Goal: Information Seeking & Learning: Stay updated

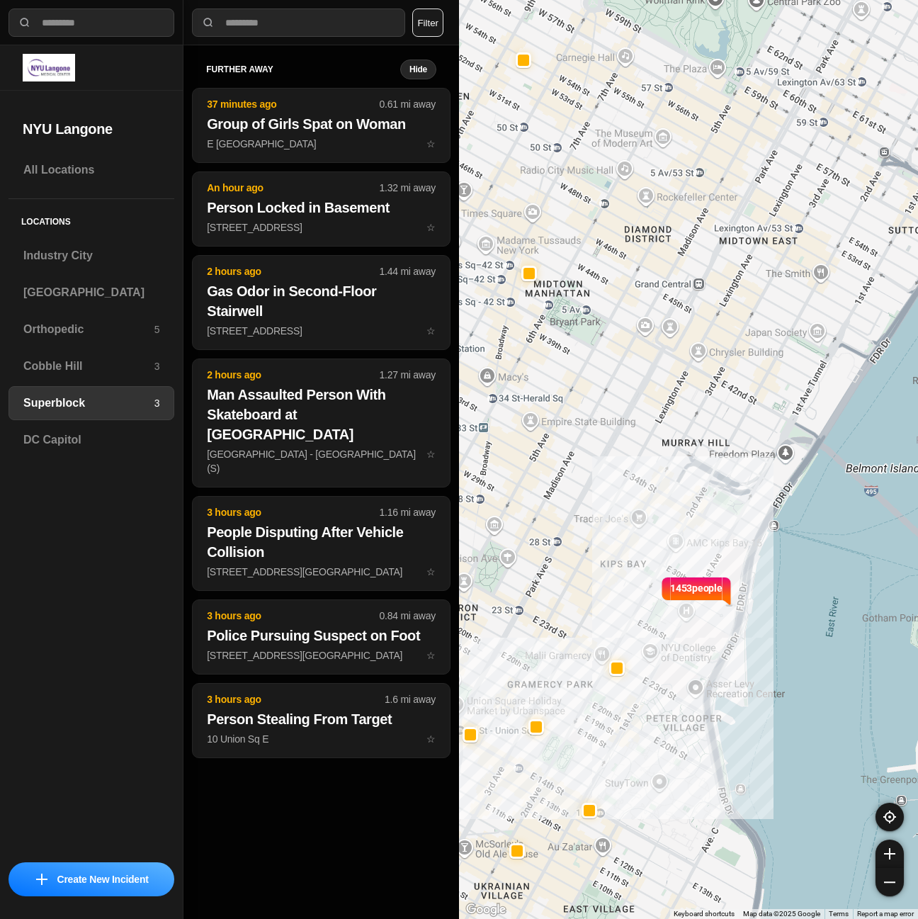
select select "*"
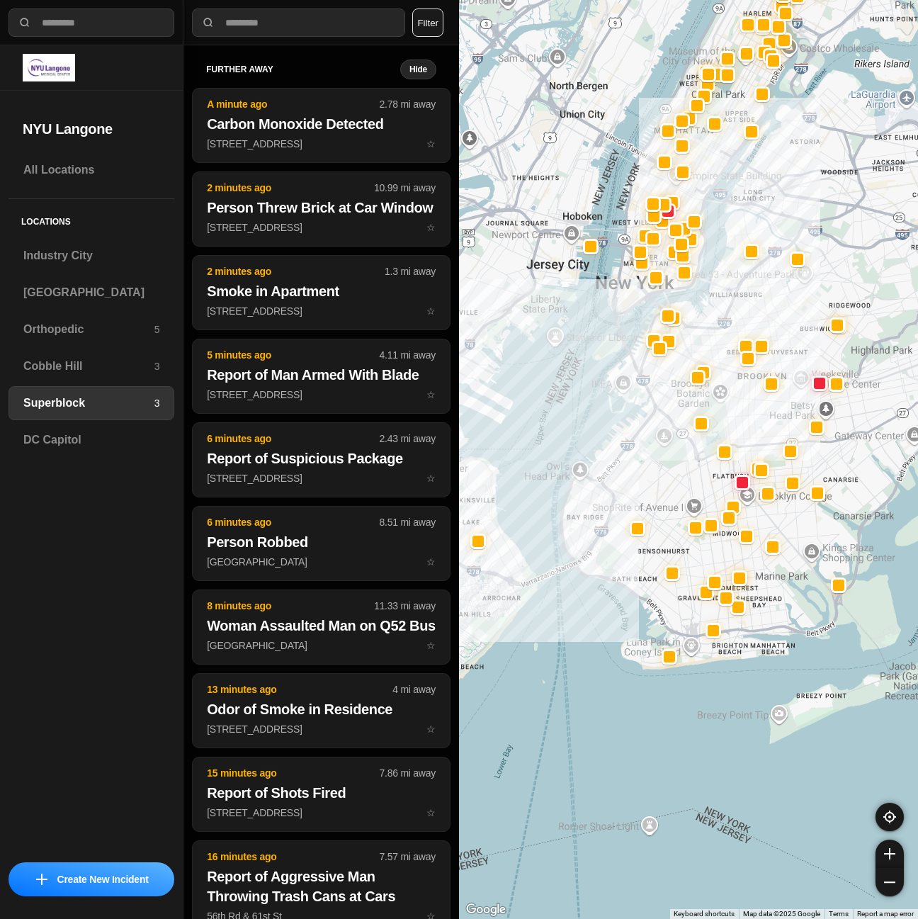
drag, startPoint x: 751, startPoint y: 742, endPoint x: 674, endPoint y: 492, distance: 262.4
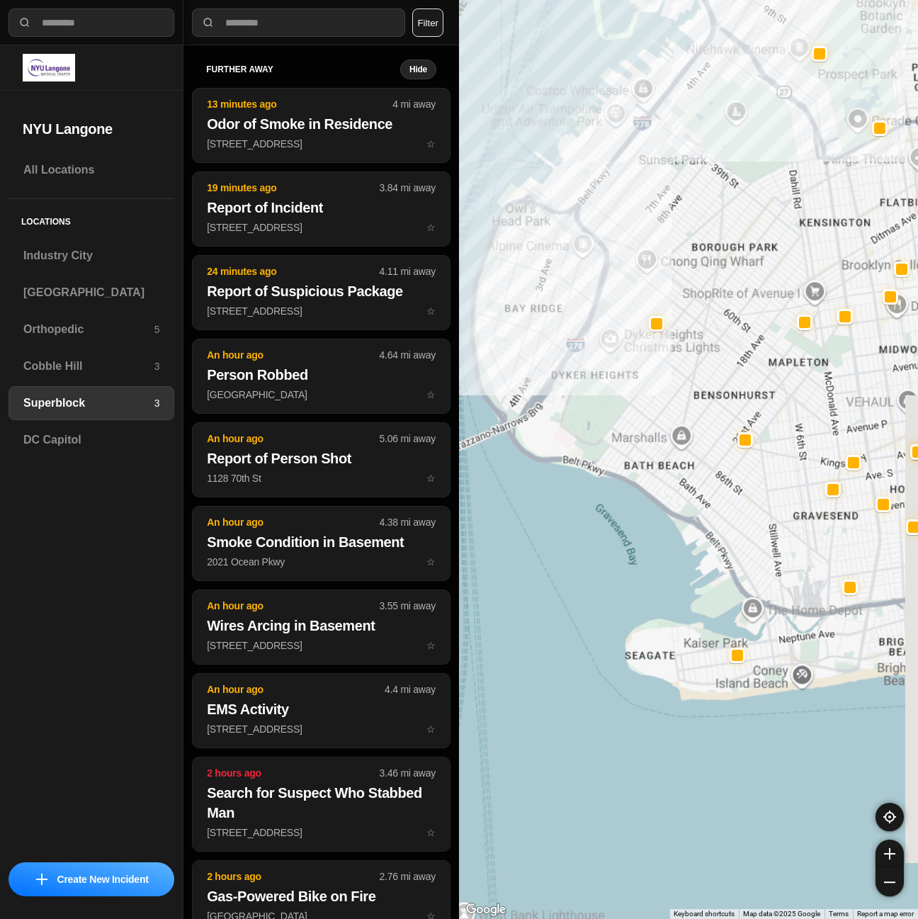
drag, startPoint x: 814, startPoint y: 610, endPoint x: 755, endPoint y: 607, distance: 58.9
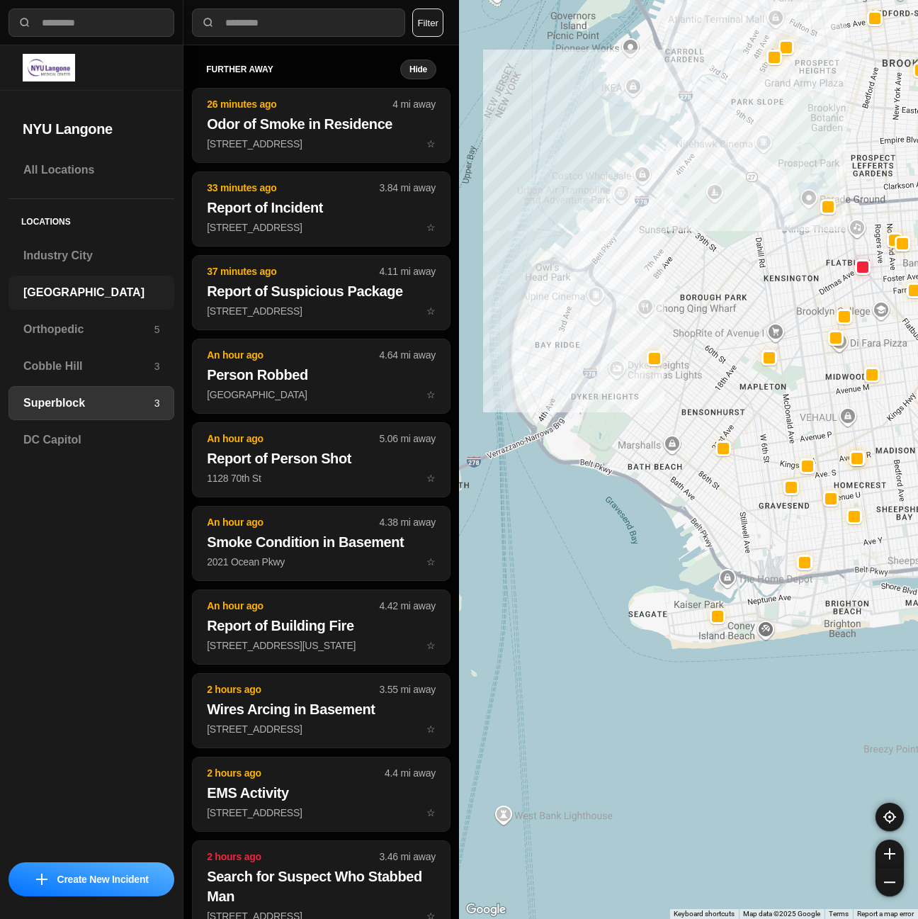
click at [105, 302] on div "[GEOGRAPHIC_DATA]" at bounding box center [92, 293] width 166 height 34
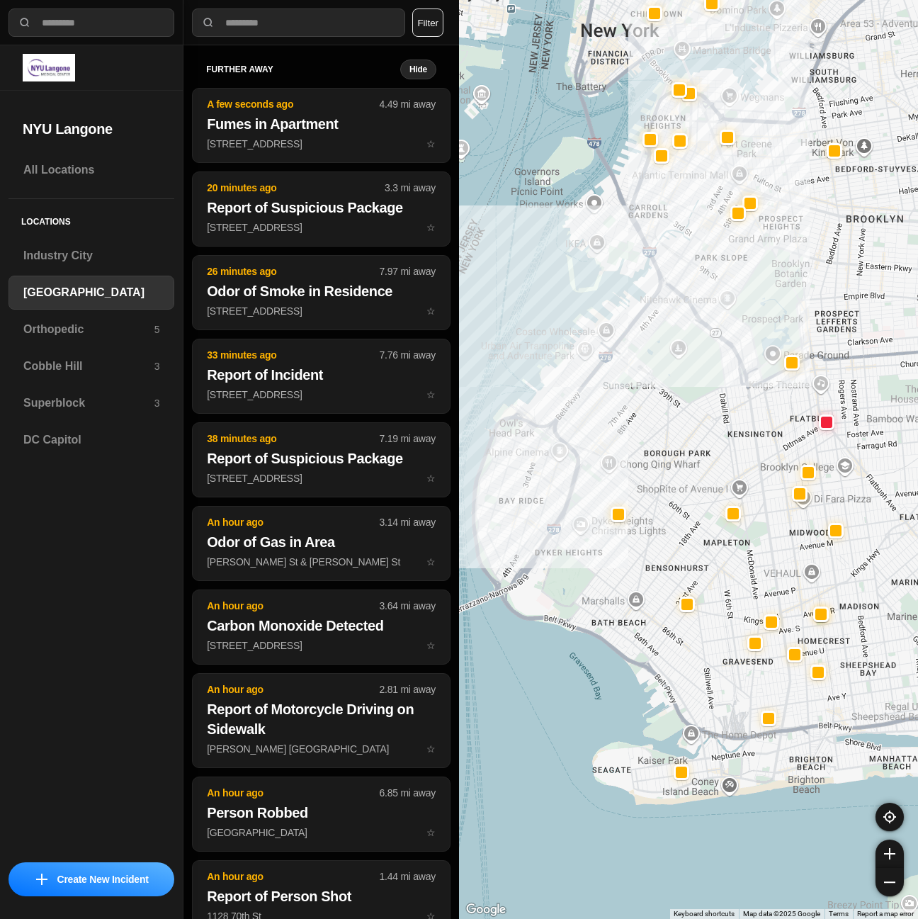
drag, startPoint x: 754, startPoint y: 714, endPoint x: 661, endPoint y: 656, distance: 110.1
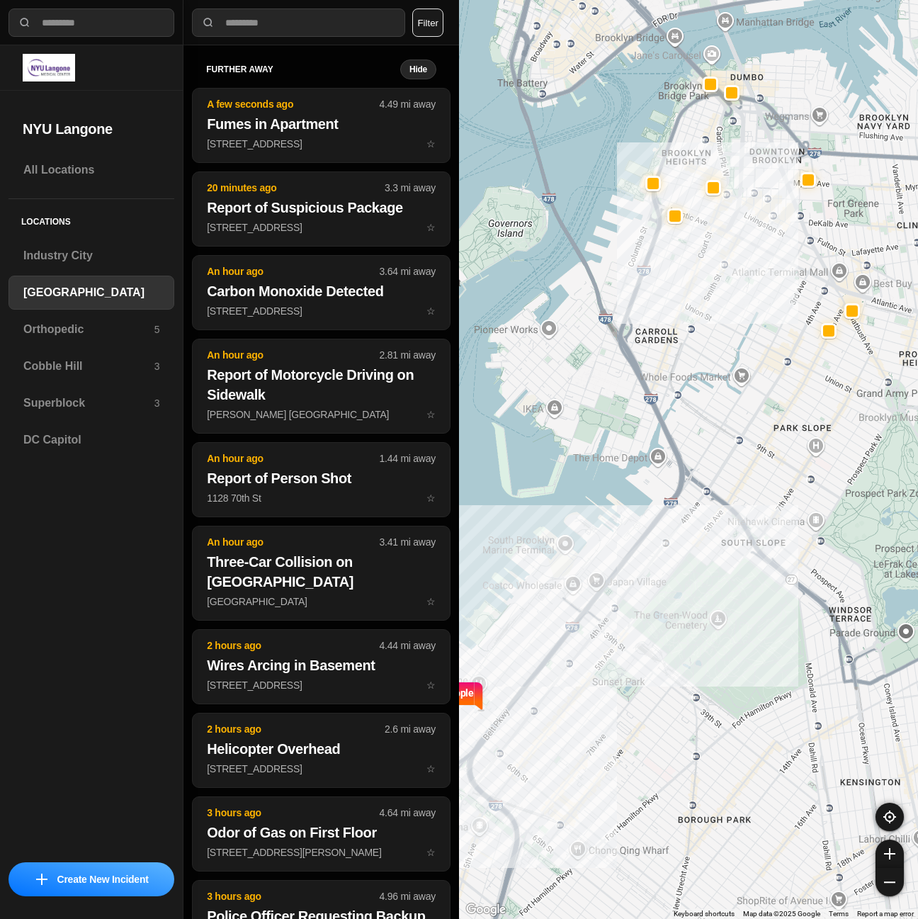
drag, startPoint x: 705, startPoint y: 267, endPoint x: 665, endPoint y: 309, distance: 57.6
click at [665, 315] on div "421 people" at bounding box center [688, 459] width 459 height 919
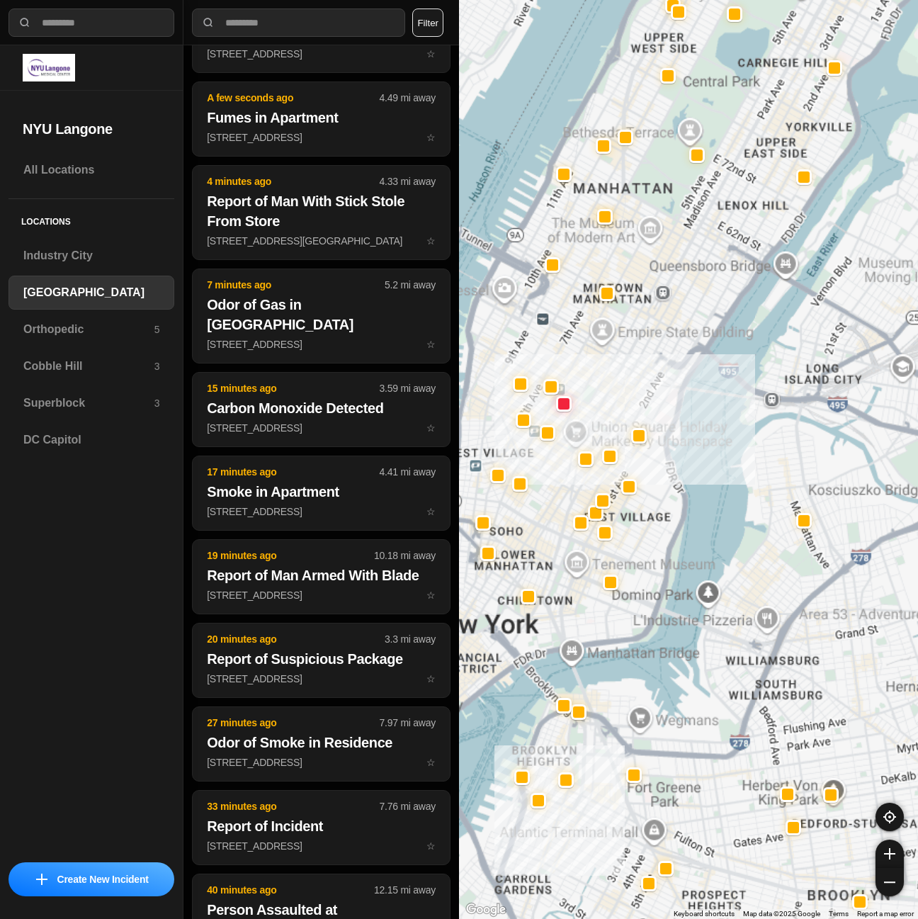
scroll to position [174, 0]
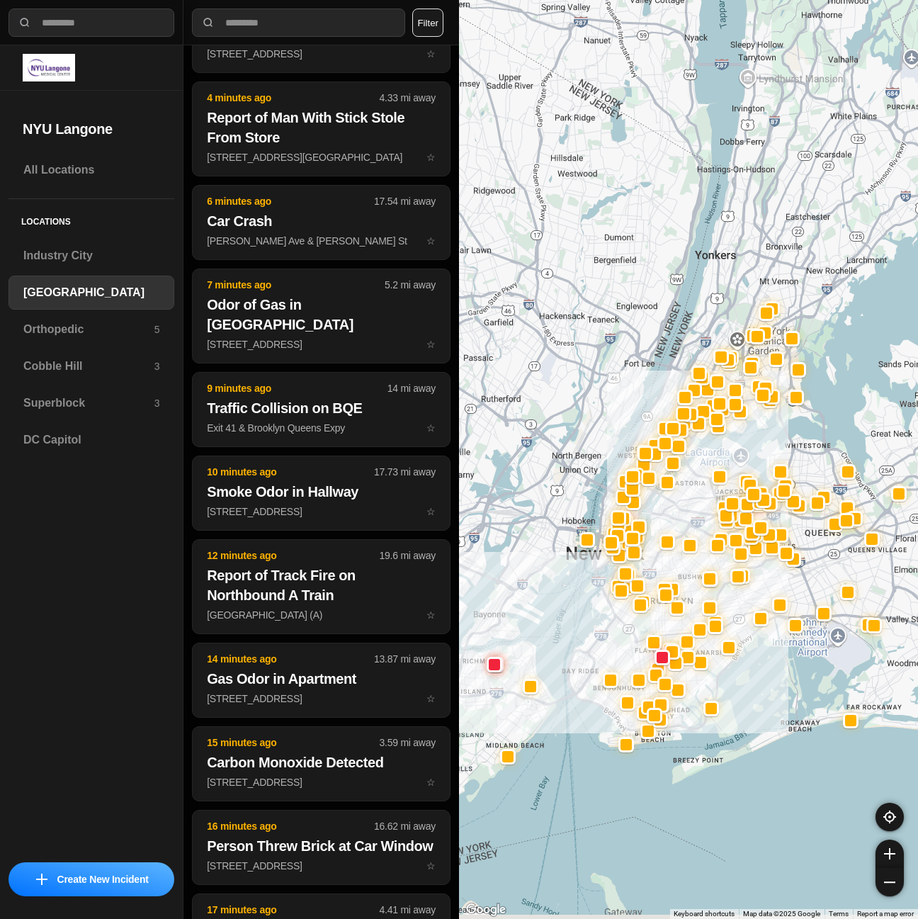
drag, startPoint x: 620, startPoint y: 798, endPoint x: 618, endPoint y: 618, distance: 179.9
click at [618, 621] on div at bounding box center [688, 459] width 459 height 919
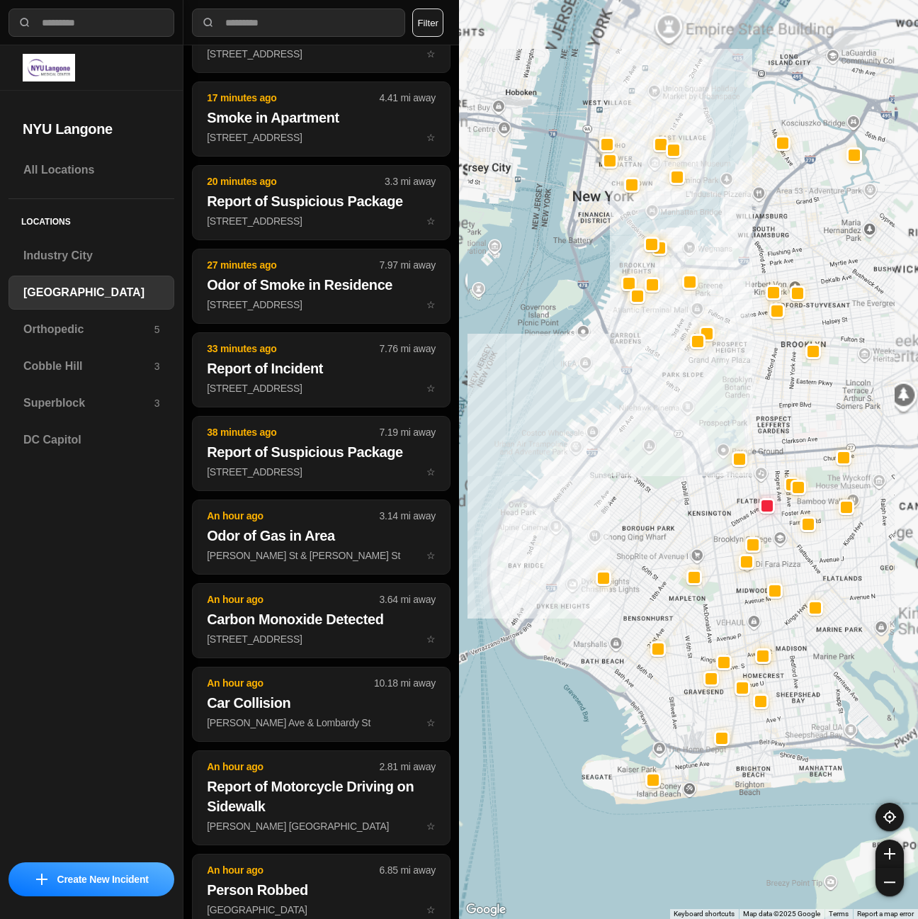
scroll to position [0, 0]
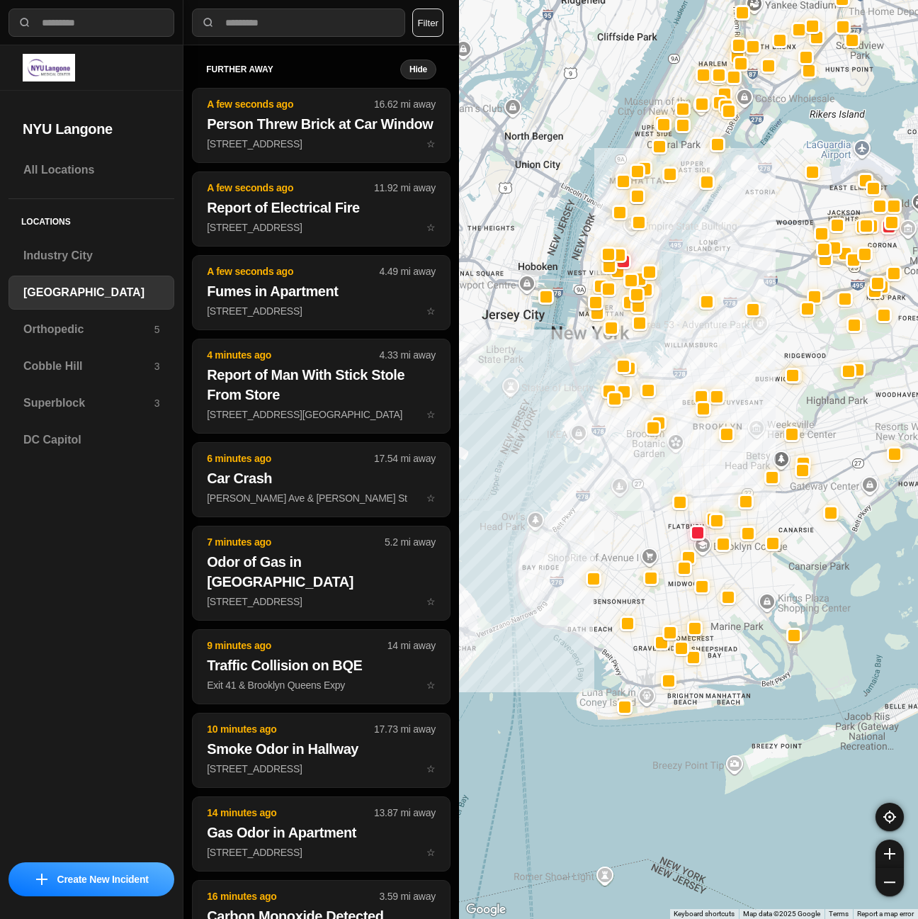
drag, startPoint x: 642, startPoint y: 515, endPoint x: 589, endPoint y: 509, distance: 54.1
click at [589, 509] on div at bounding box center [688, 459] width 459 height 919
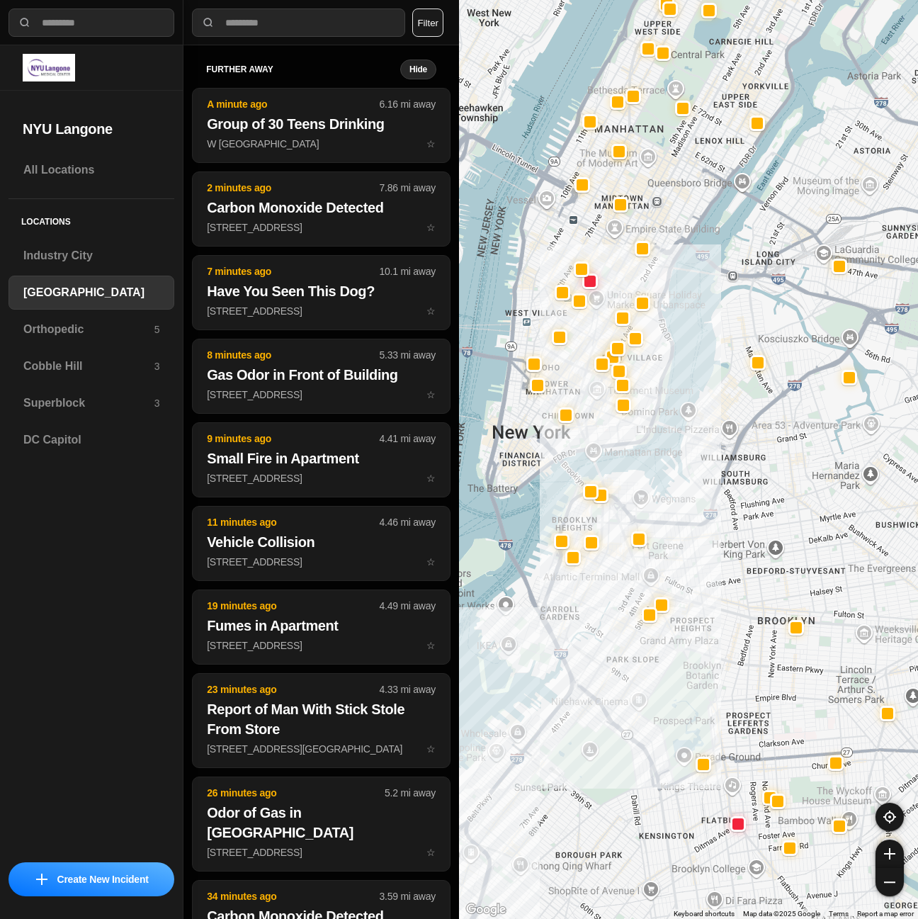
drag, startPoint x: 512, startPoint y: 725, endPoint x: 574, endPoint y: 683, distance: 75.1
click at [574, 683] on div at bounding box center [688, 459] width 459 height 919
